Goal: Register for event/course

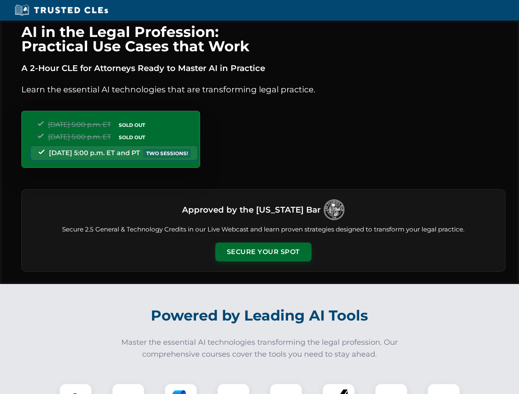
click at [263, 252] on button "Secure Your Spot" at bounding box center [263, 252] width 96 height 19
click at [76, 389] on img at bounding box center [76, 400] width 24 height 24
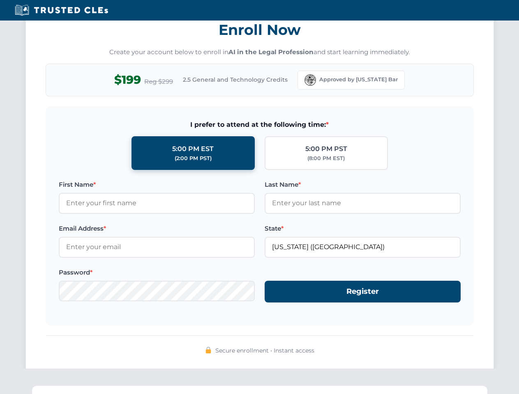
scroll to position [807, 0]
